Goal: Navigation & Orientation: Find specific page/section

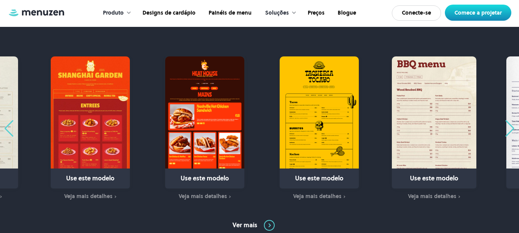
scroll to position [466, 0]
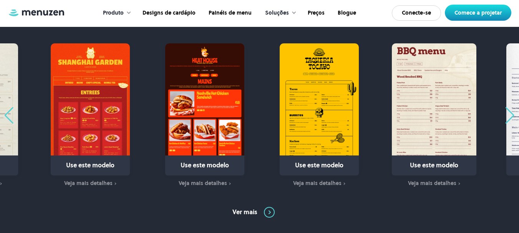
click at [509, 115] on div "Próximo slide" at bounding box center [510, 115] width 10 height 17
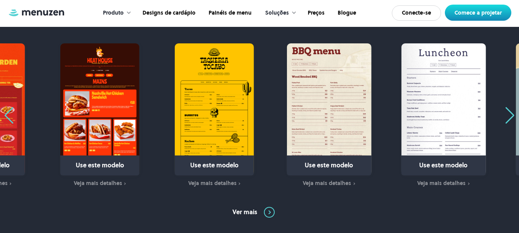
click at [509, 115] on div "Próximo slide" at bounding box center [510, 115] width 10 height 17
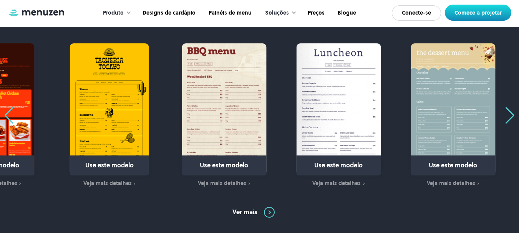
click at [509, 115] on div "Próximo slide" at bounding box center [510, 115] width 10 height 17
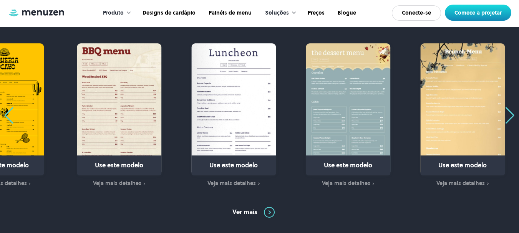
click at [509, 115] on div "Próximo slide" at bounding box center [510, 115] width 10 height 17
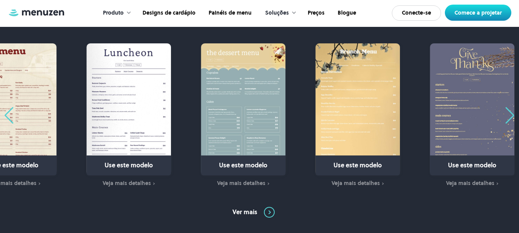
click at [509, 115] on div "Próximo slide" at bounding box center [510, 115] width 10 height 17
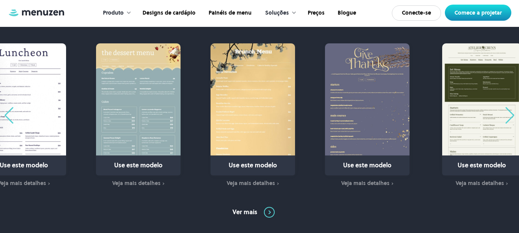
click at [509, 115] on div "Próximo slide" at bounding box center [510, 115] width 10 height 17
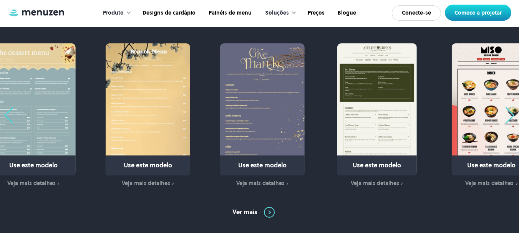
click at [509, 115] on div "Próximo slide" at bounding box center [510, 115] width 10 height 17
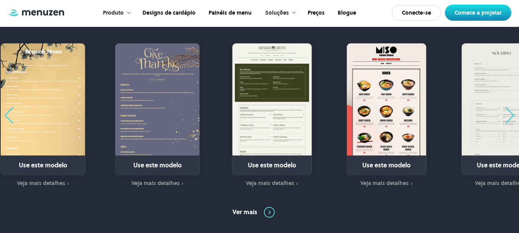
click at [509, 115] on div "Próximo slide" at bounding box center [510, 115] width 10 height 17
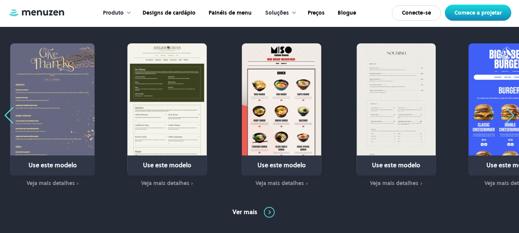
click at [509, 115] on div "Próximo slide" at bounding box center [510, 115] width 10 height 17
